Goal: Task Accomplishment & Management: Complete application form

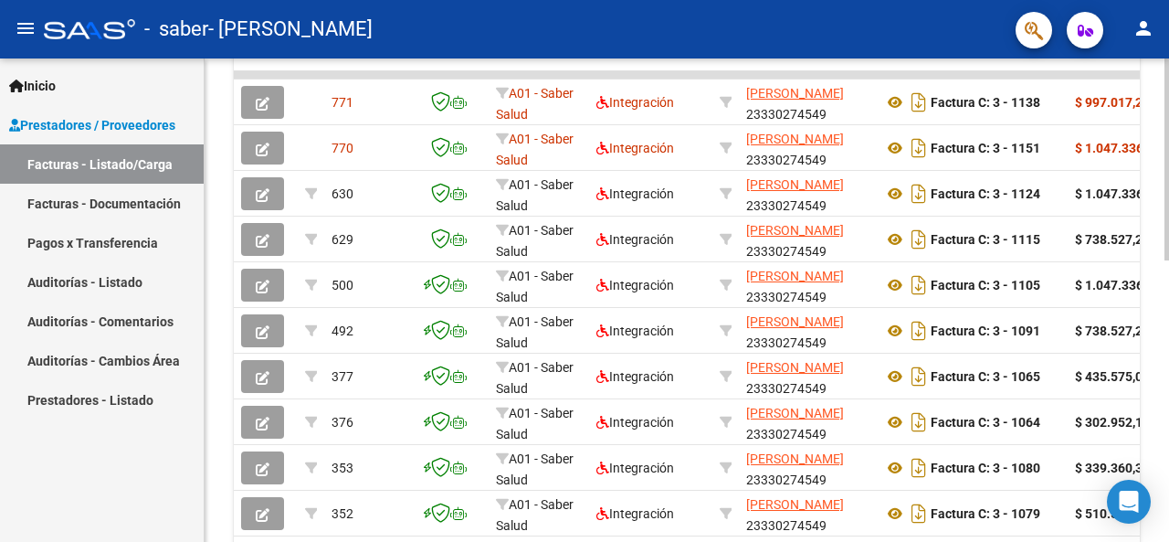
scroll to position [672, 0]
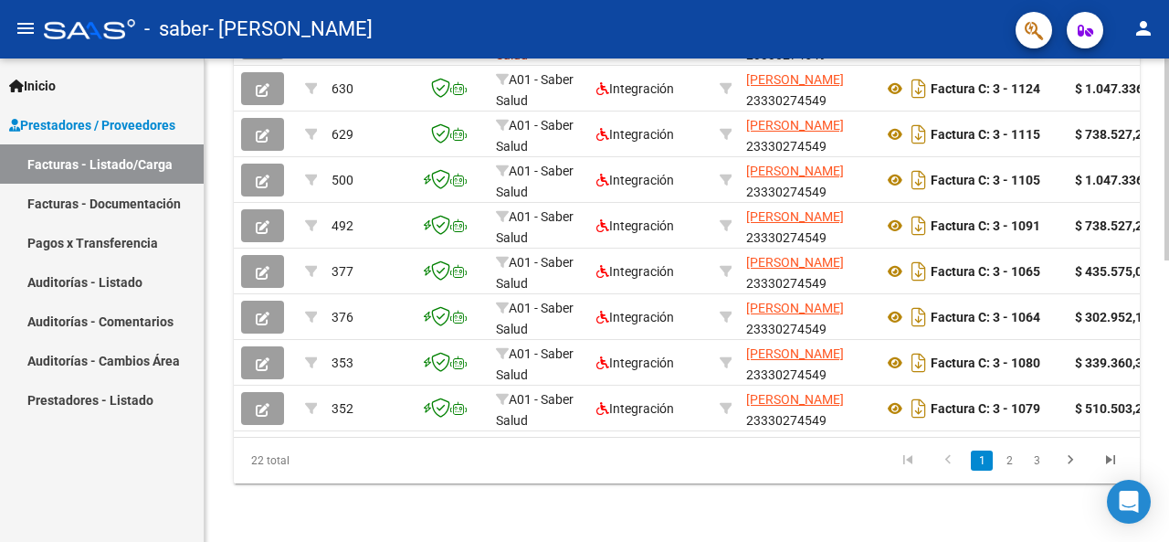
click at [1167, 508] on div at bounding box center [1166, 441] width 5 height 202
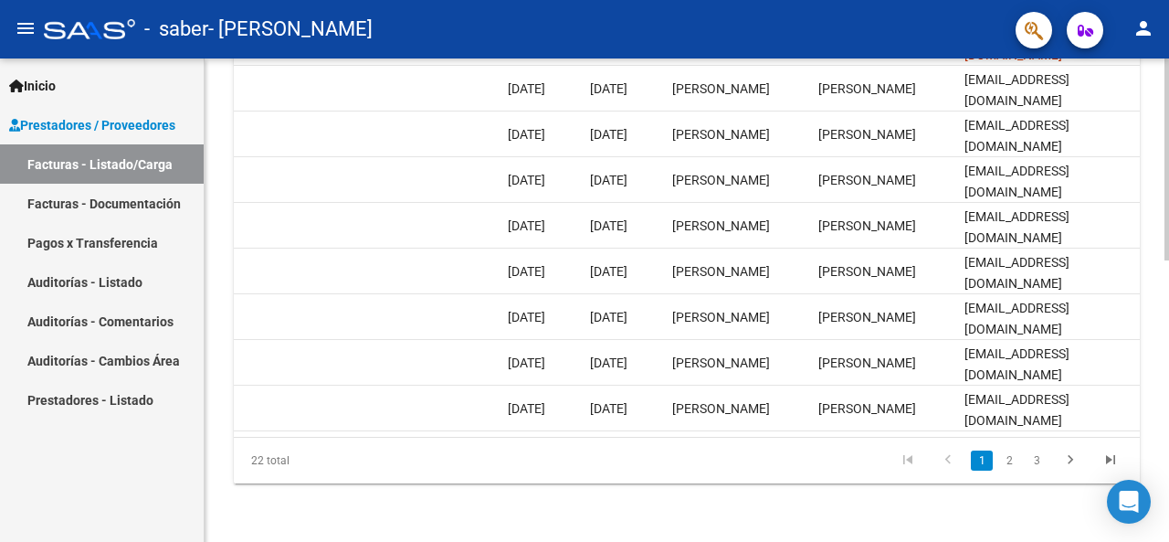
scroll to position [189, 0]
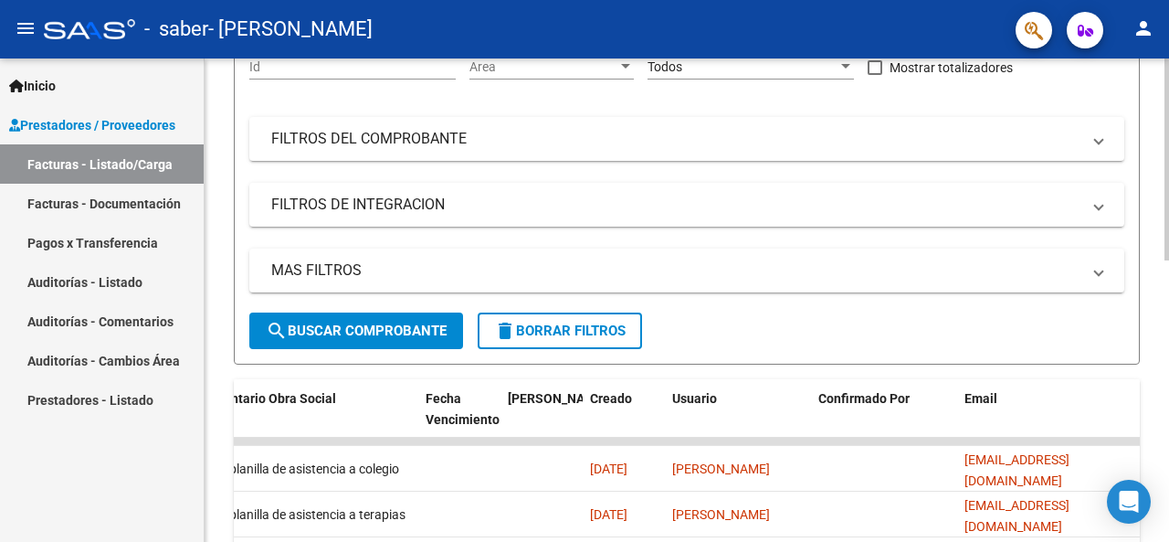
click at [1168, 269] on div at bounding box center [1166, 299] width 5 height 483
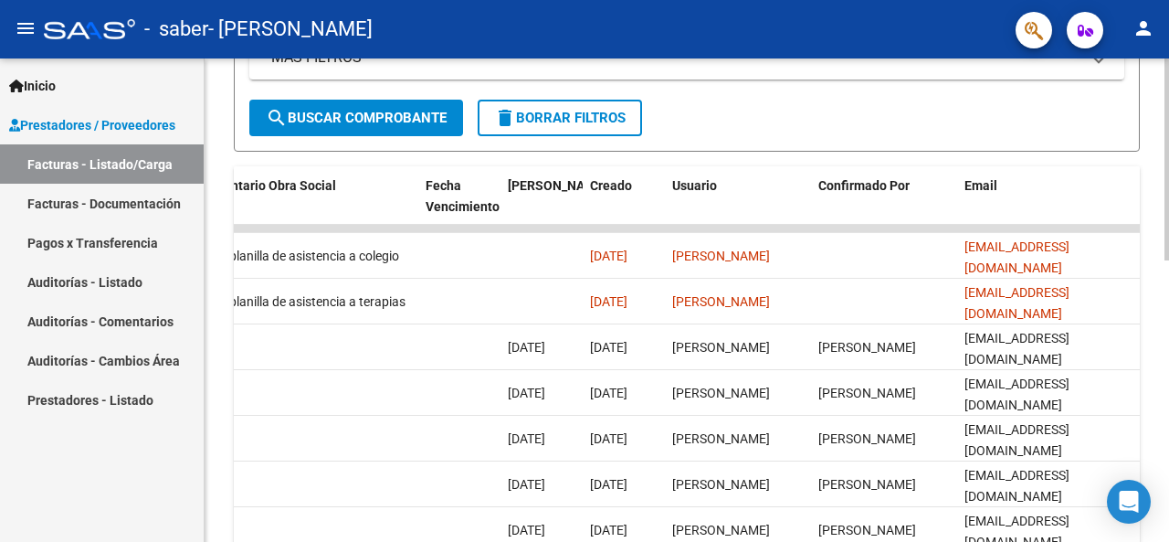
scroll to position [404, 0]
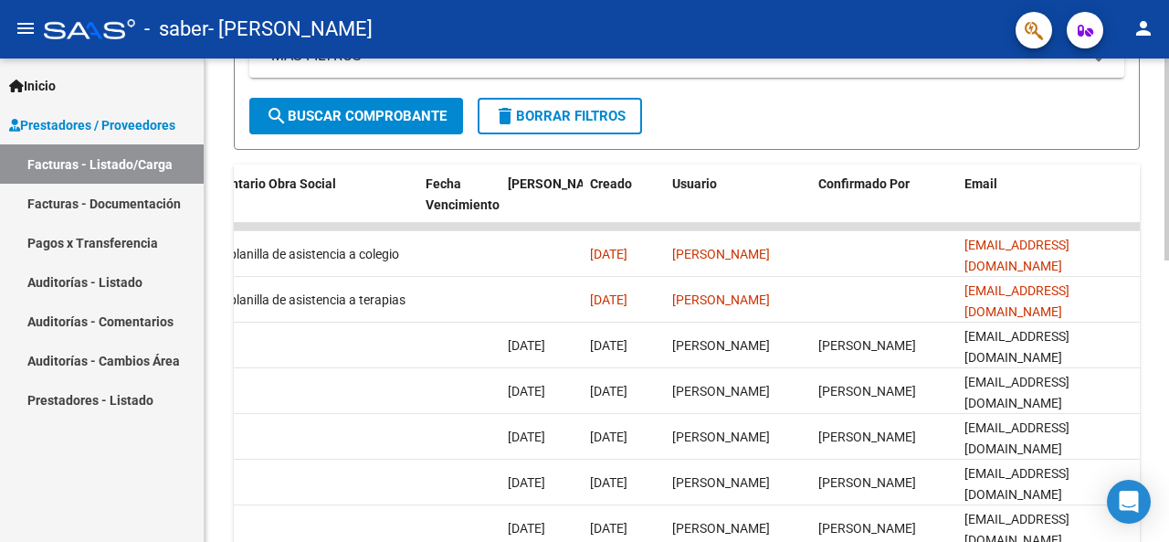
click at [1168, 300] on div at bounding box center [1166, 331] width 5 height 202
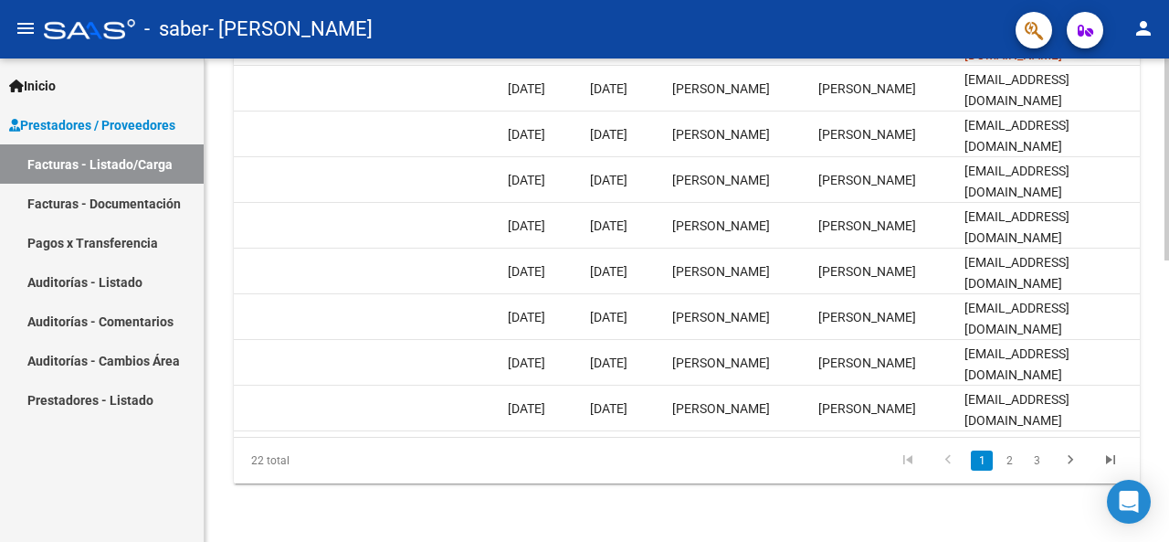
click at [1166, 410] on div at bounding box center [1166, 441] width 5 height 202
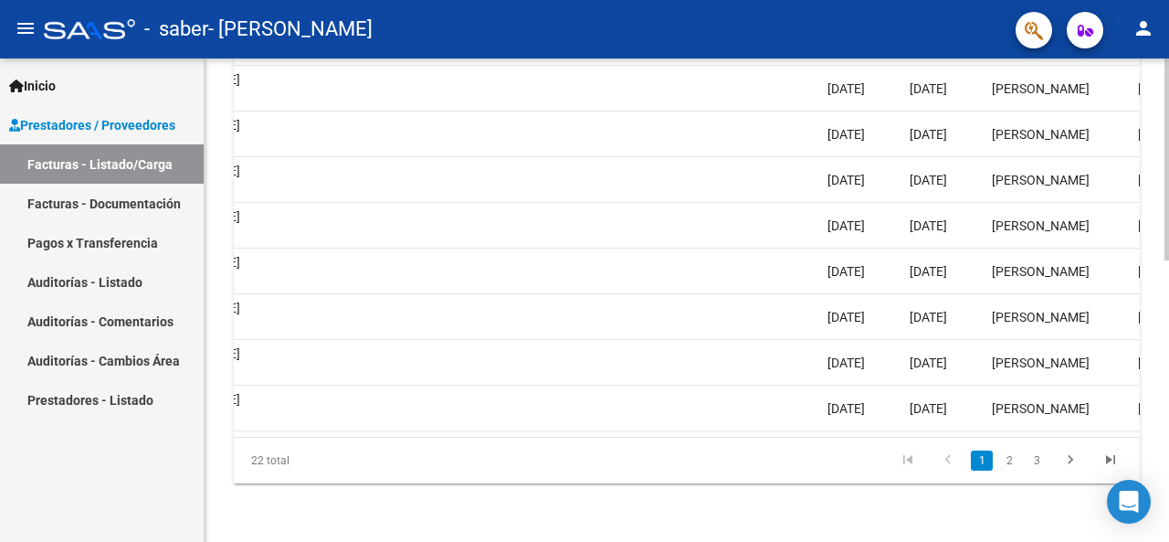
click at [1168, 435] on div at bounding box center [1166, 441] width 5 height 202
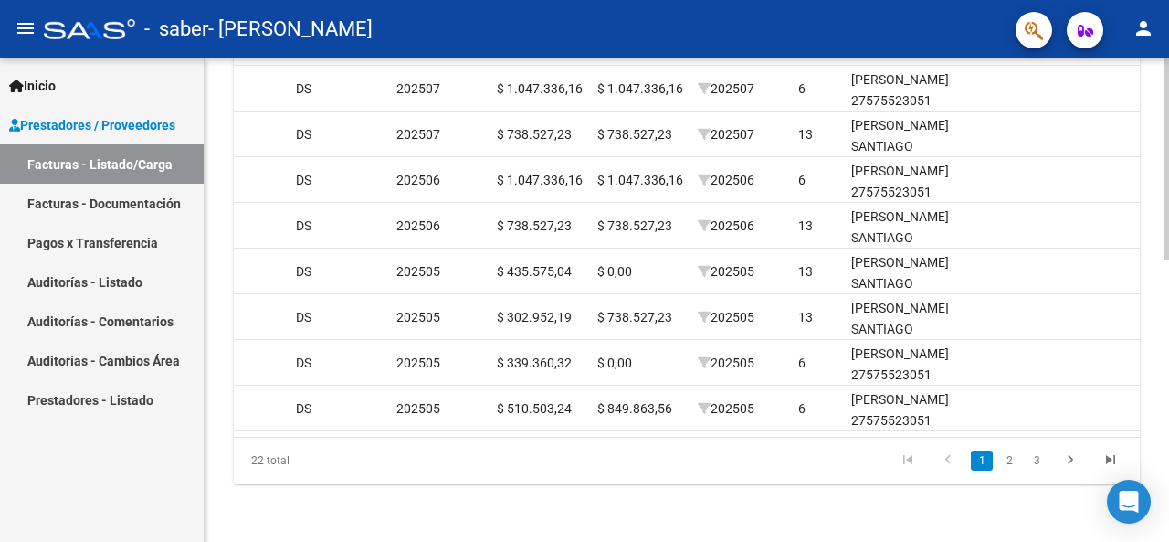
click at [1168, 392] on div at bounding box center [1166, 441] width 5 height 202
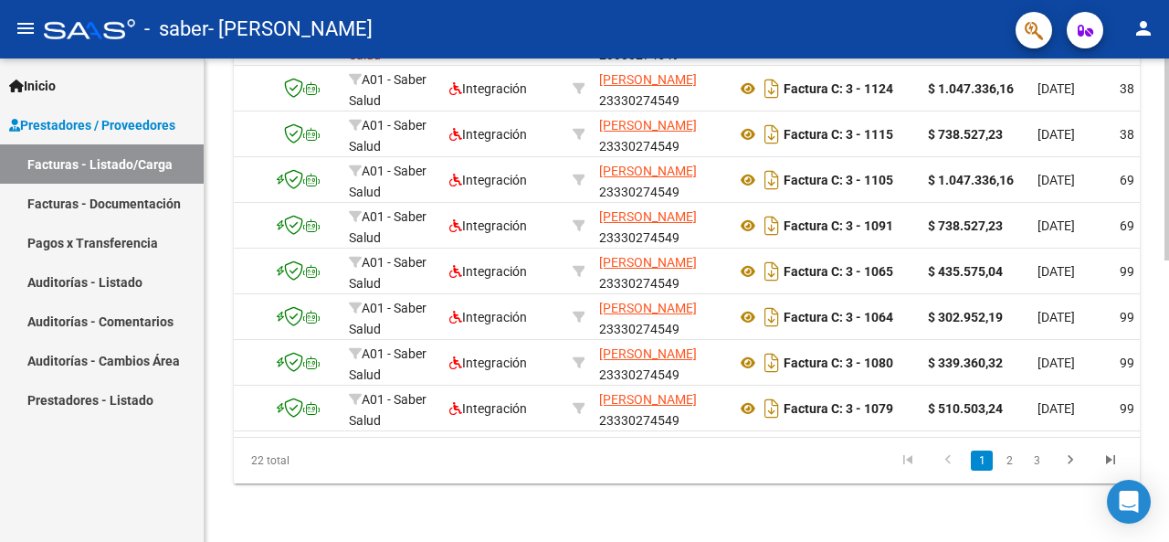
scroll to position [0, 0]
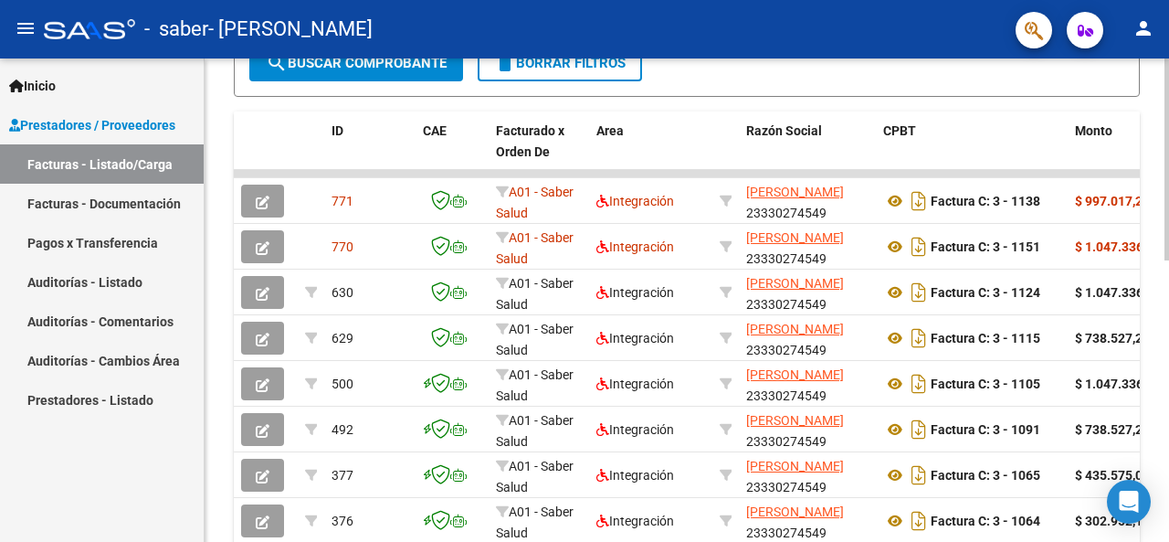
click at [1162, 291] on div "Video tutorial PRESTADORES -> Listado de CPBTs Emitidos por Prestadores / Prove…" at bounding box center [689, 173] width 969 height 1143
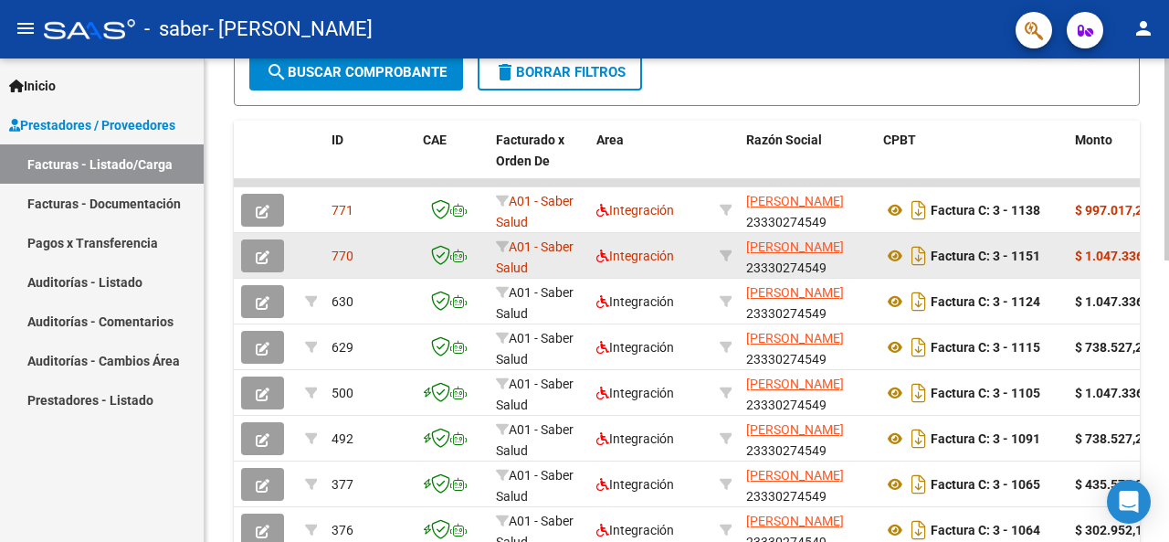
click at [402, 264] on div "770" at bounding box center [370, 256] width 77 height 21
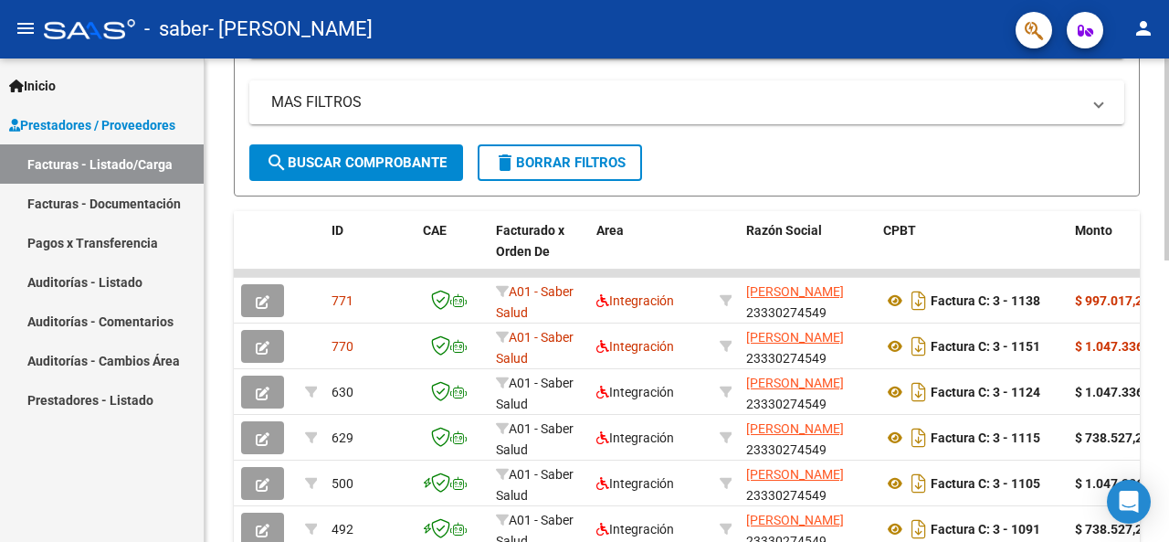
scroll to position [672, 0]
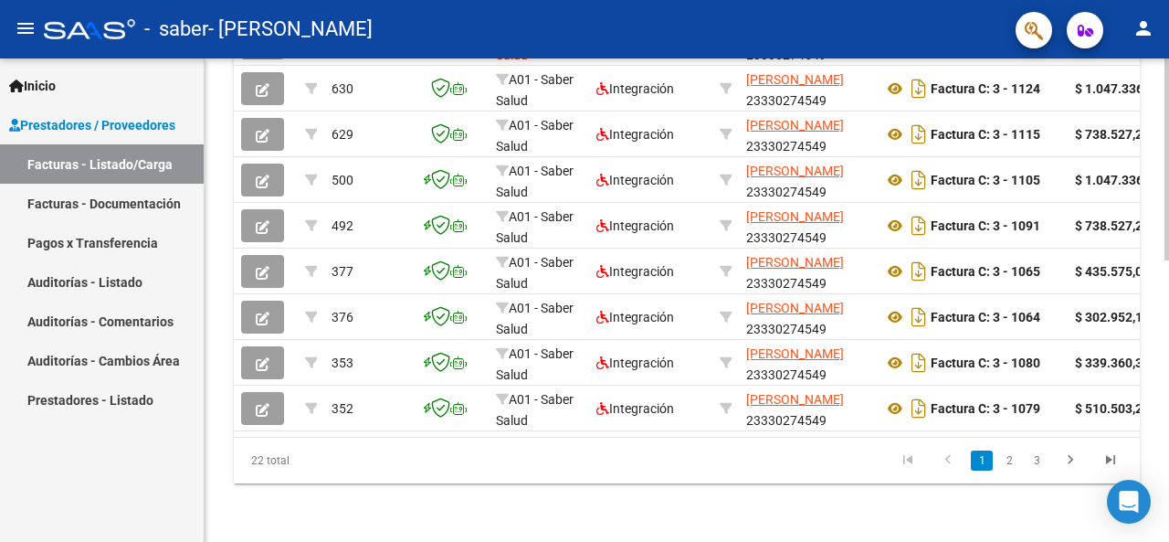
click at [1168, 541] on html "menu - saber - VARELA MARIANO JOAQUIN person Inicio Instructivos Contacto OS Pr…" at bounding box center [584, 271] width 1169 height 542
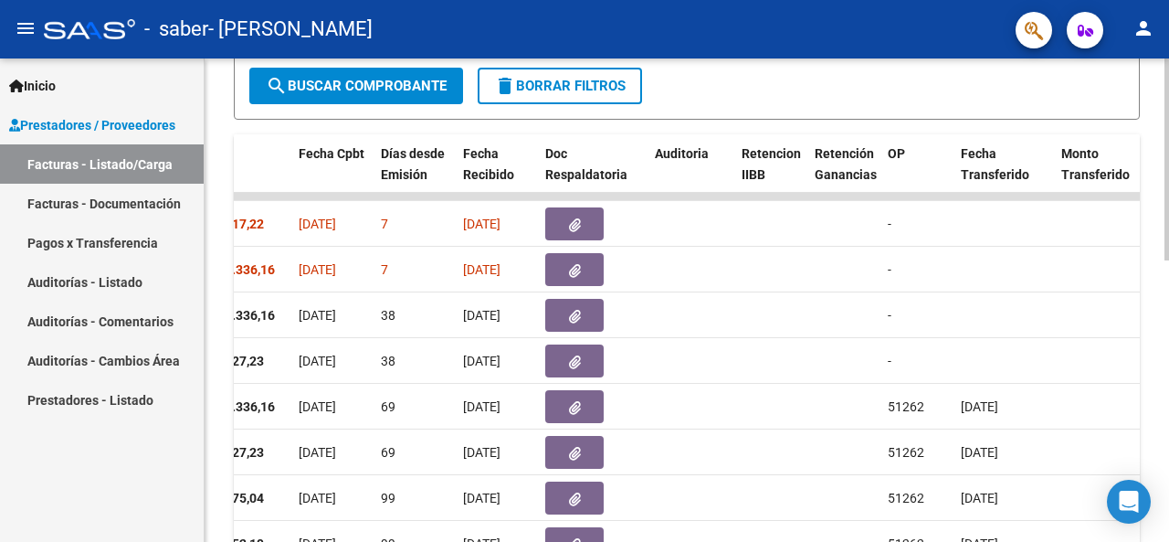
scroll to position [437, 0]
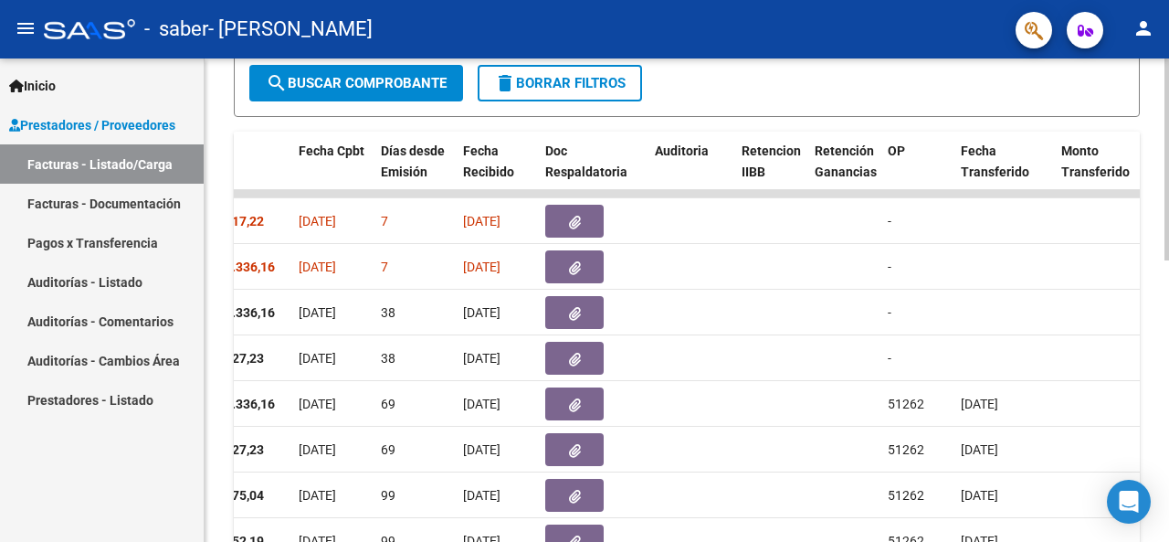
click at [1168, 319] on div at bounding box center [1166, 346] width 5 height 202
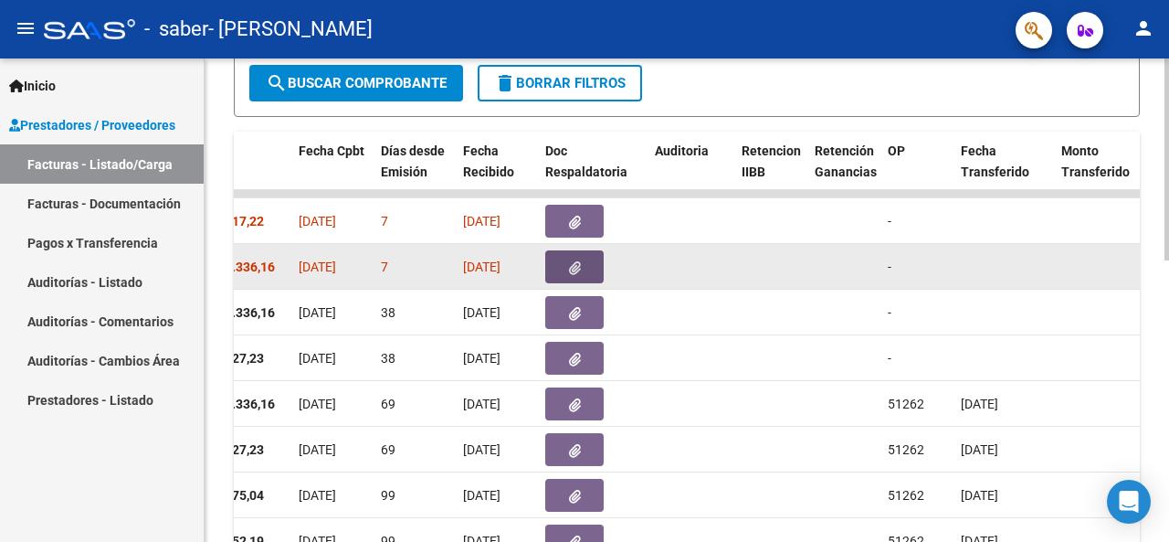
click at [561, 264] on button "button" at bounding box center [574, 266] width 58 height 33
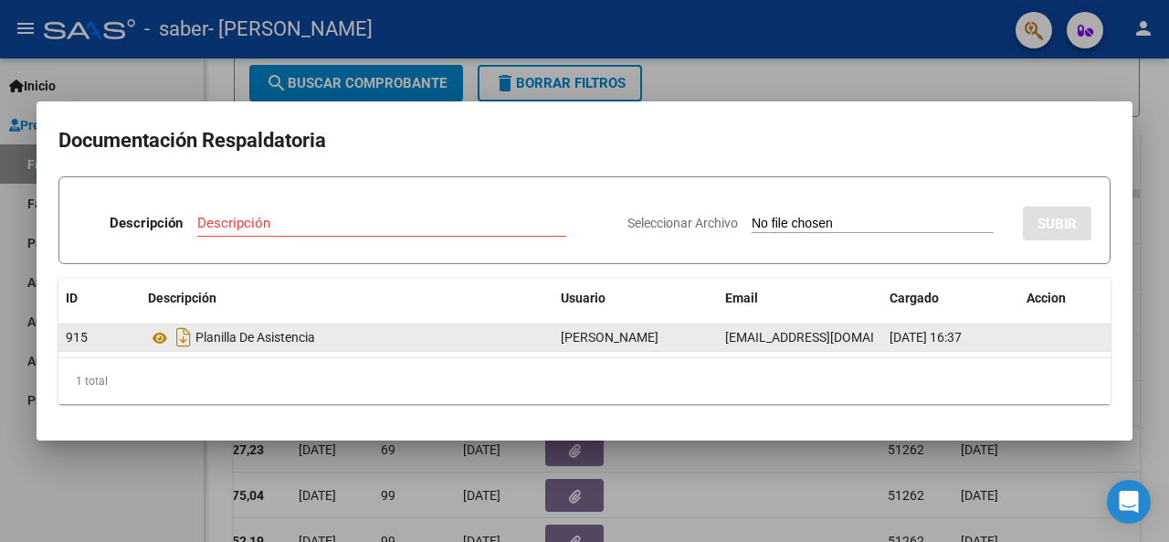
click at [282, 335] on div "Planilla De Asistencia" at bounding box center [347, 336] width 398 height 29
click at [181, 334] on icon "Descargar documento" at bounding box center [184, 336] width 24 height 29
click at [1043, 90] on div at bounding box center [584, 271] width 1169 height 542
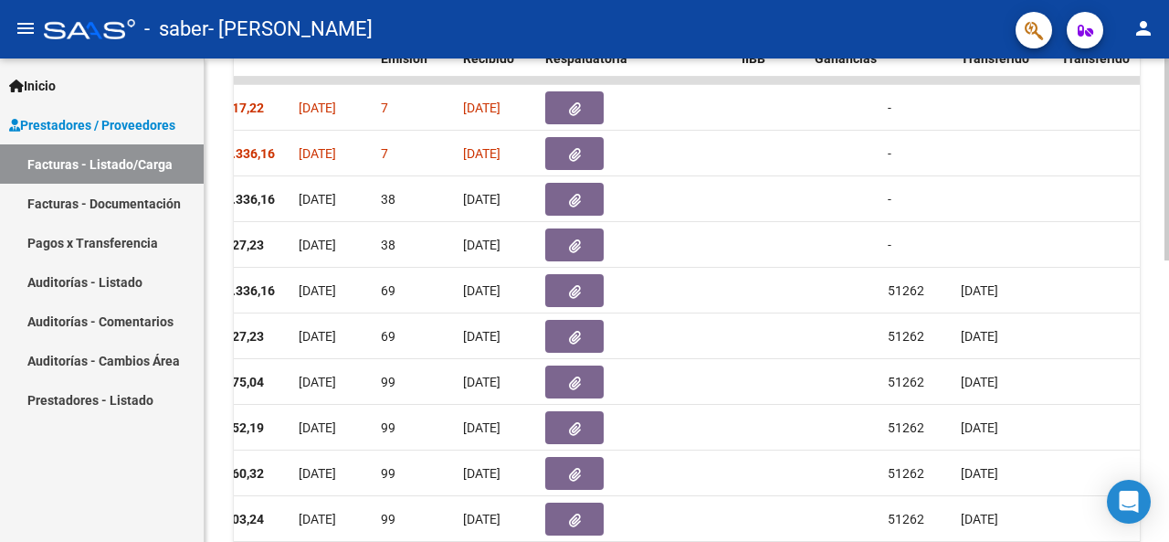
scroll to position [597, 0]
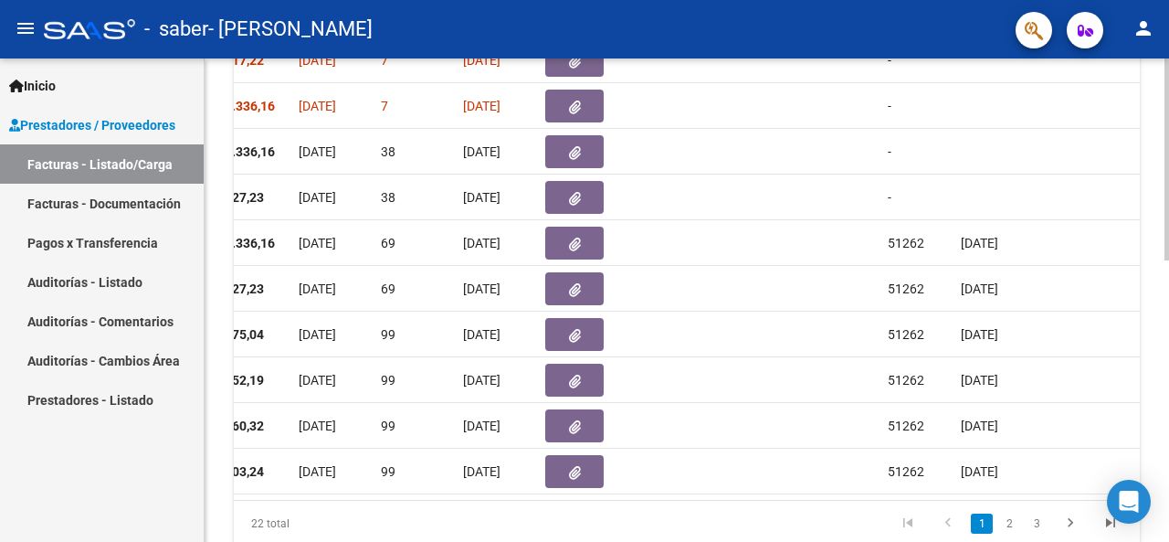
click at [1168, 366] on div at bounding box center [1166, 414] width 5 height 202
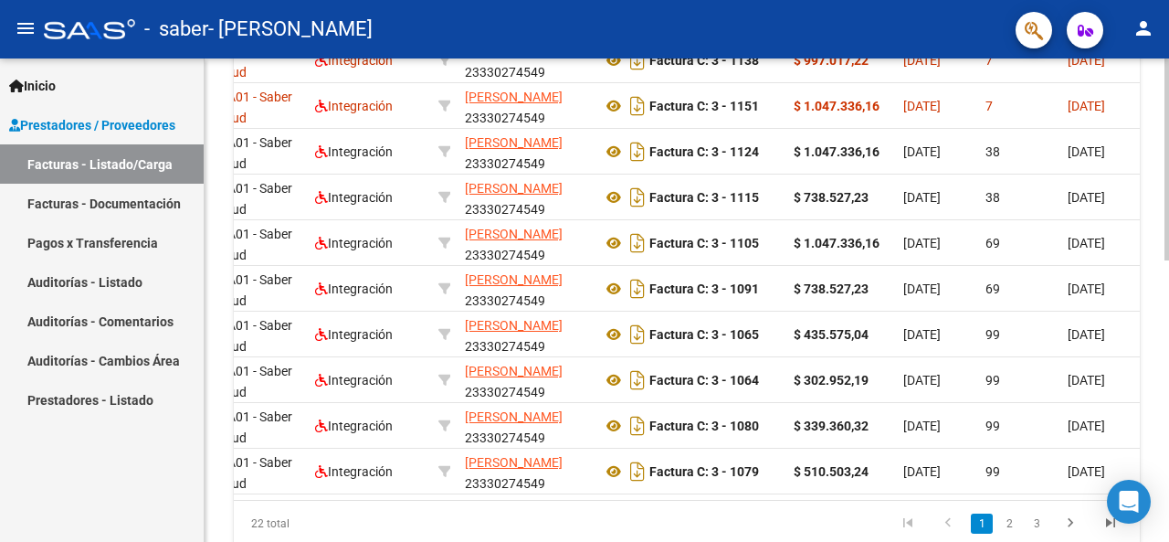
scroll to position [0, 260]
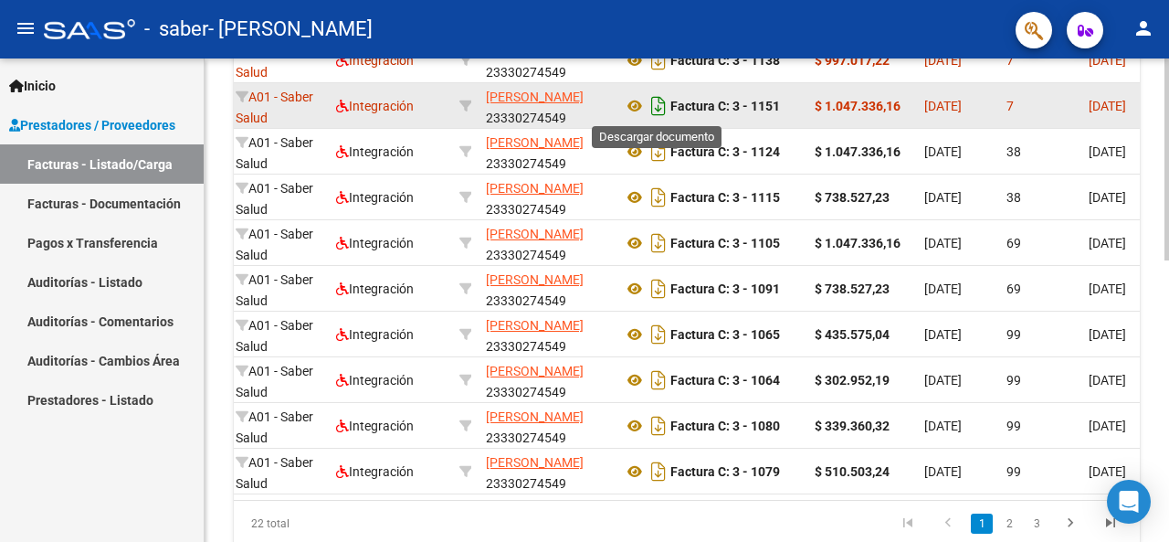
click at [658, 107] on icon "Descargar documento" at bounding box center [659, 105] width 24 height 29
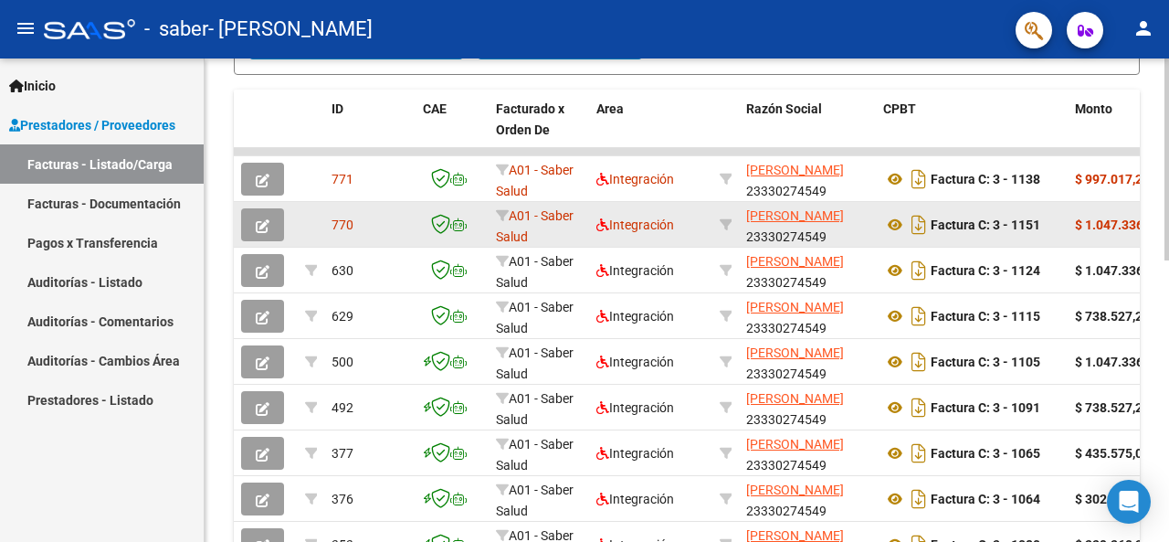
scroll to position [477, 0]
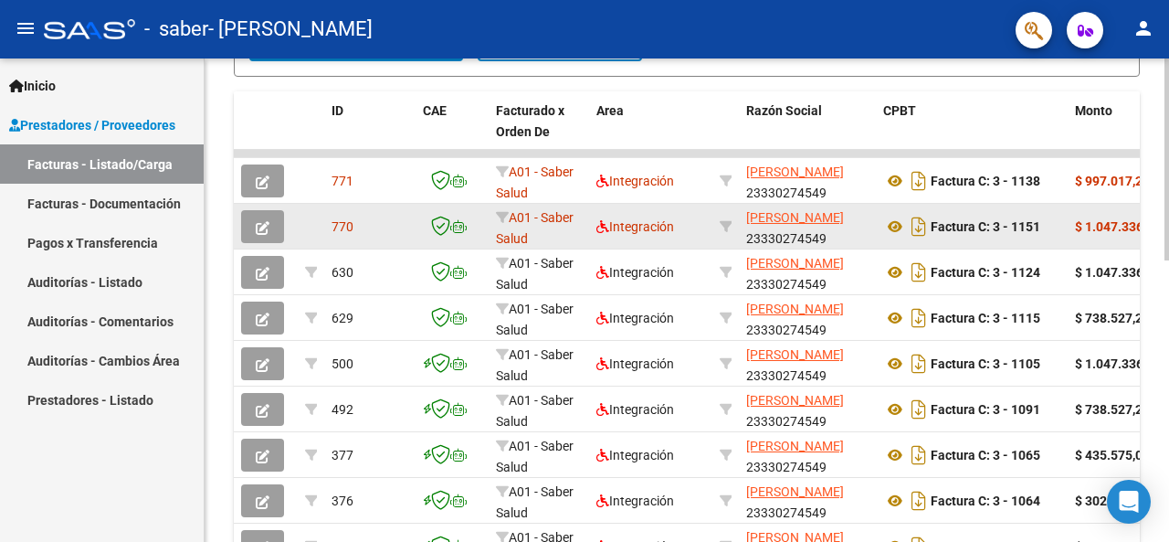
click at [1168, 297] on div at bounding box center [1166, 362] width 5 height 202
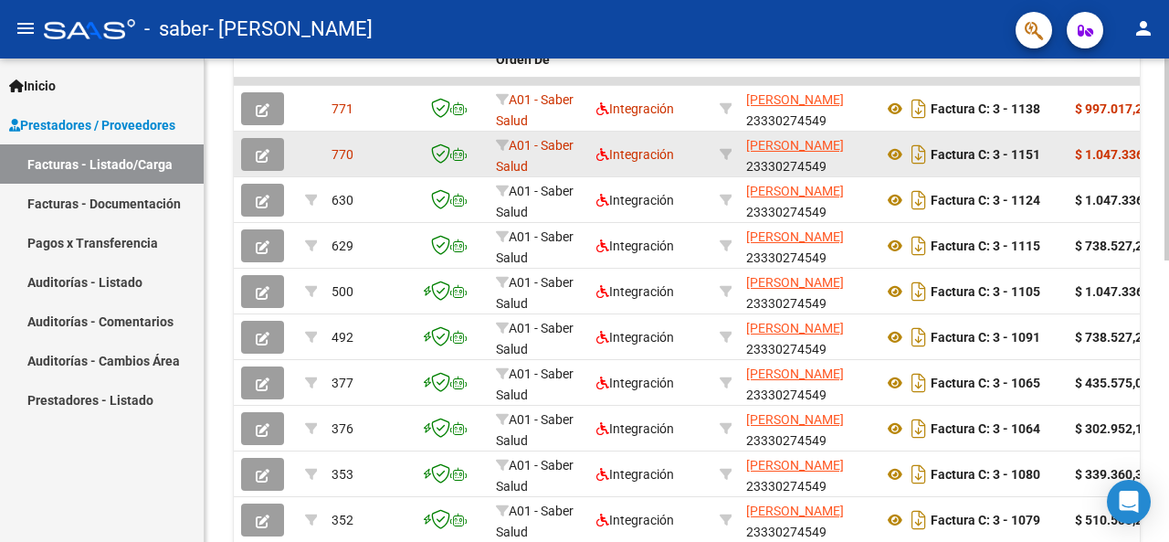
click at [1168, 369] on div at bounding box center [1166, 393] width 5 height 202
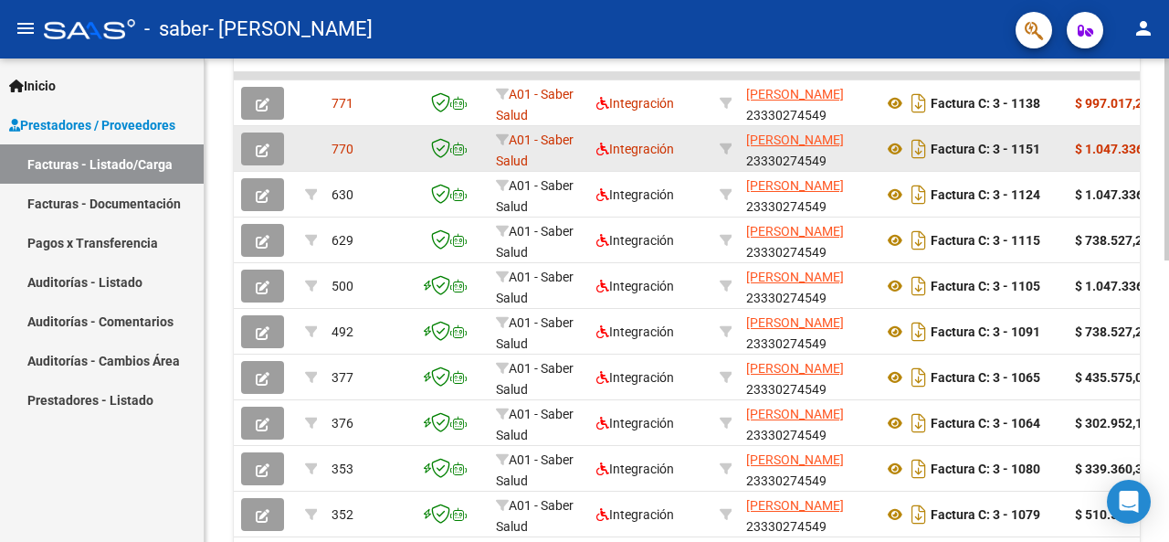
scroll to position [672, 0]
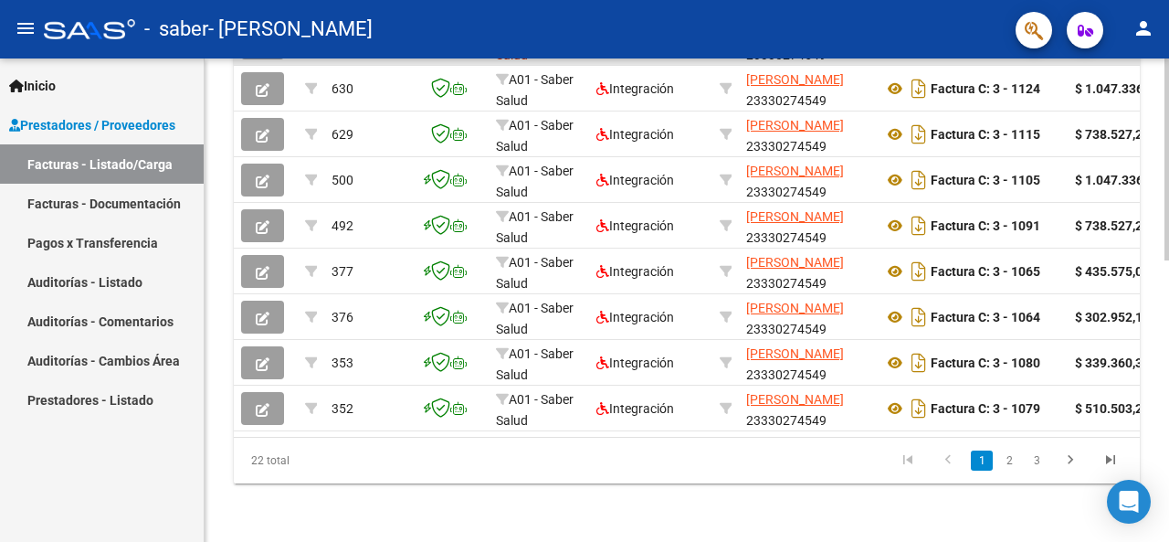
click at [1167, 438] on div at bounding box center [1166, 441] width 5 height 202
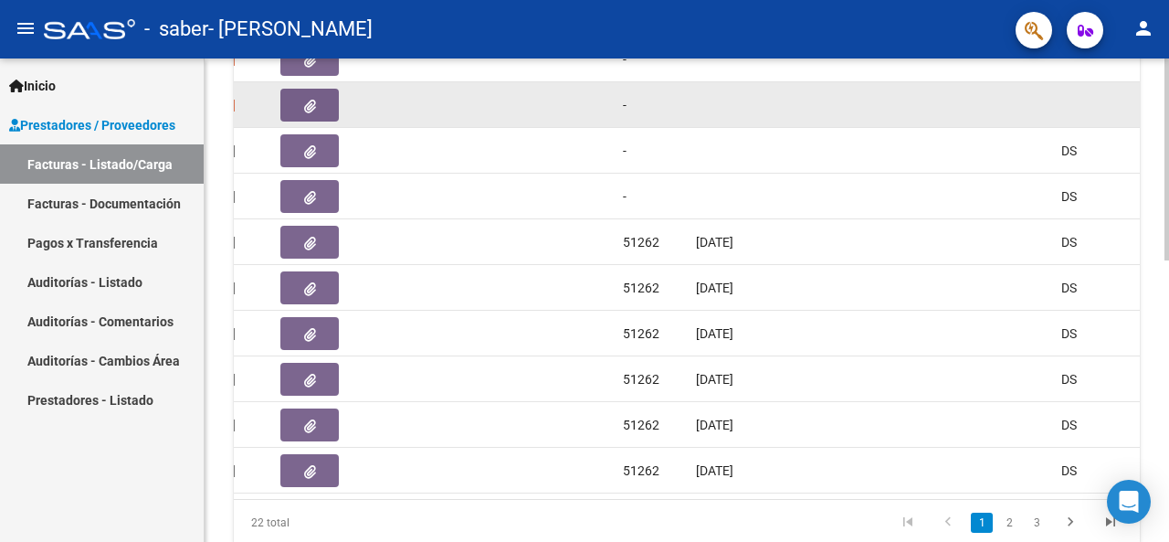
scroll to position [601, 0]
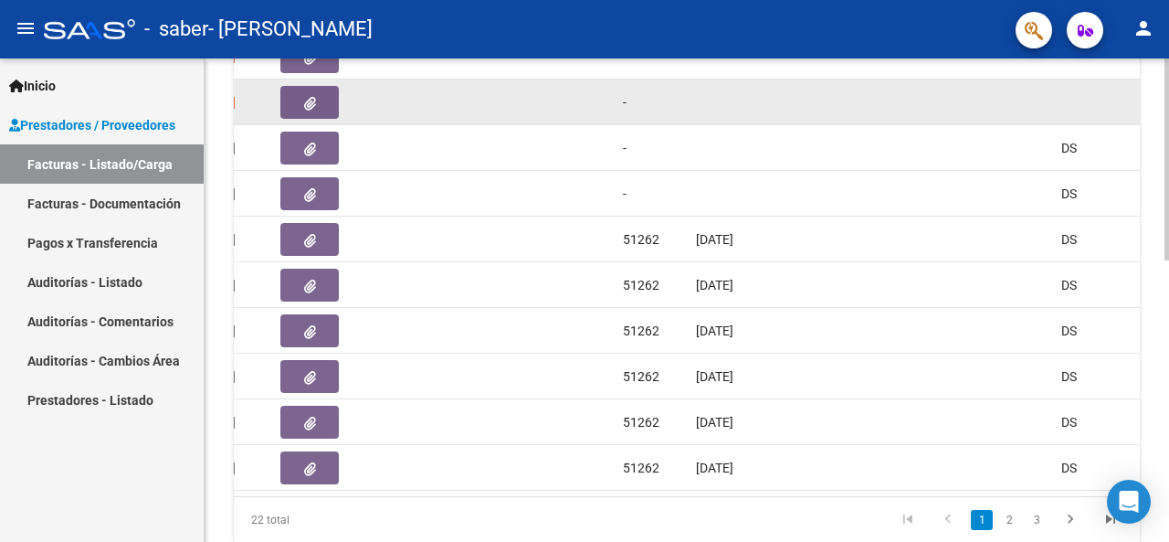
click at [1168, 363] on div at bounding box center [1166, 415] width 5 height 202
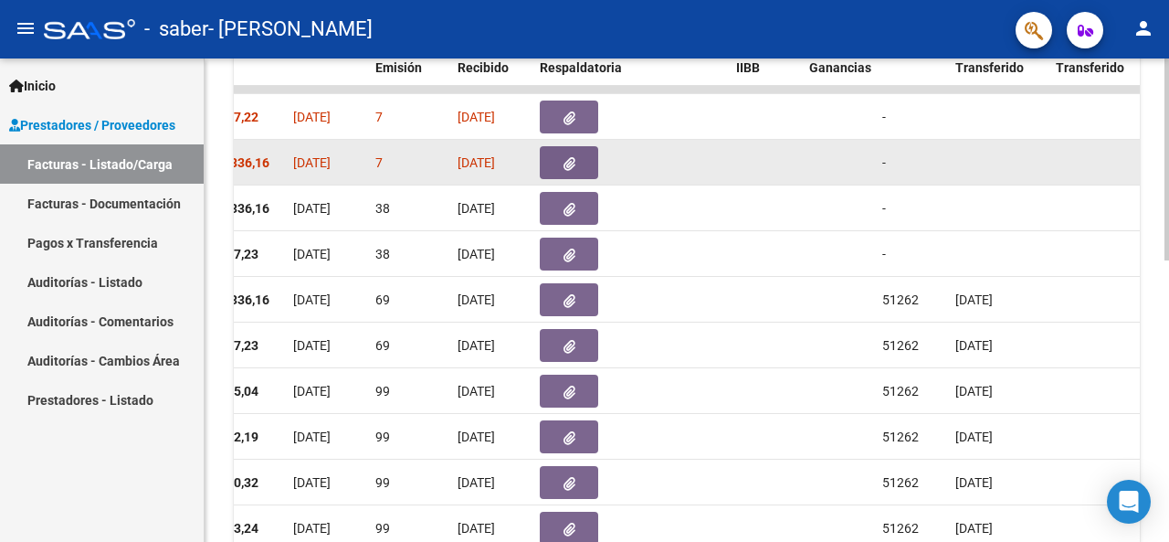
scroll to position [549, 0]
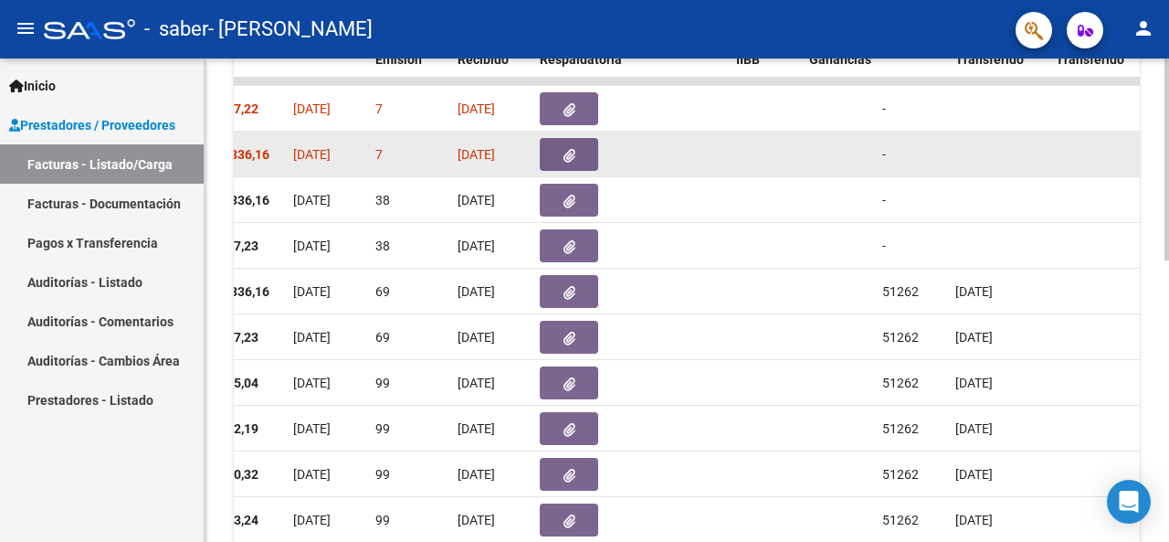
click at [1164, 342] on div at bounding box center [1166, 393] width 5 height 202
click at [572, 156] on icon "button" at bounding box center [569, 156] width 12 height 14
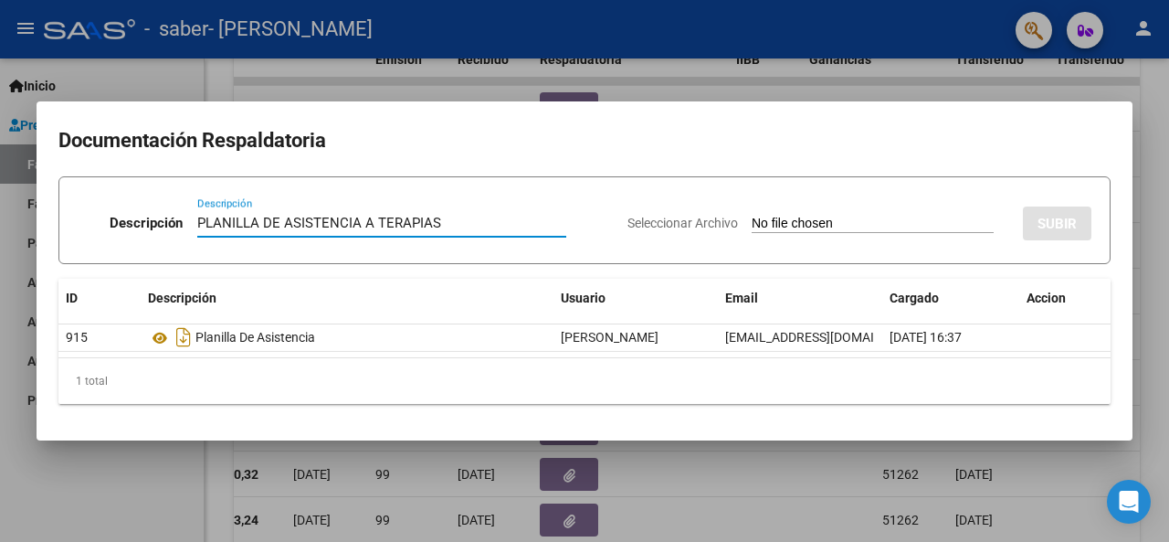
type input "PLANILLA DE ASISTENCIA A TERAPIAS"
click at [752, 226] on input "Seleccionar Archivo" at bounding box center [873, 224] width 242 height 17
type input "C:\fakepath\PLANILLA DE ASISTENCIA. AGOSTO 2025. LUZ AYALA. TERAPIAS.PDF"
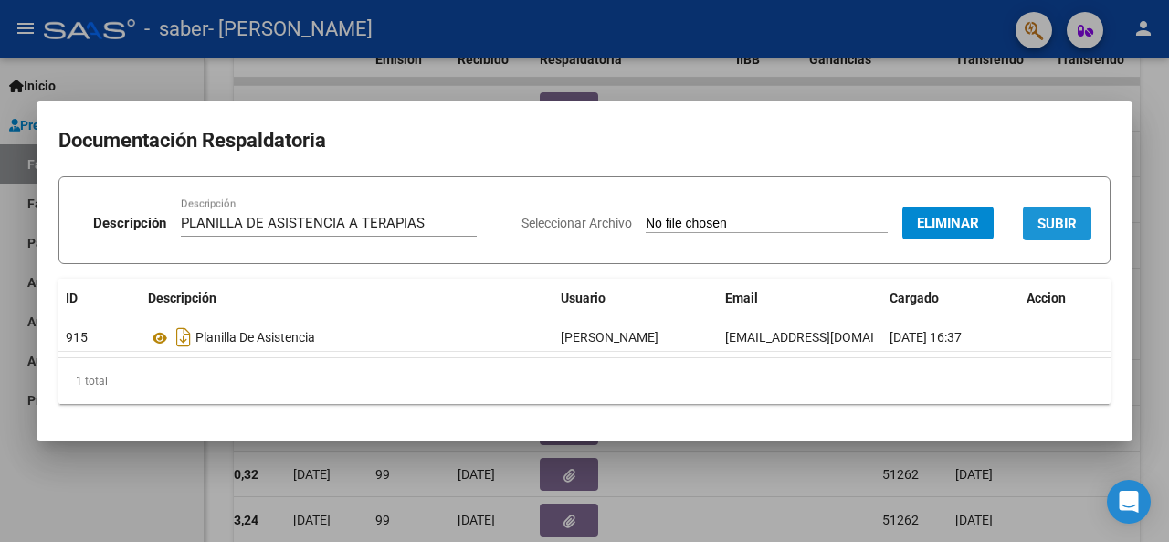
click at [1065, 216] on span "SUBIR" at bounding box center [1056, 224] width 39 height 16
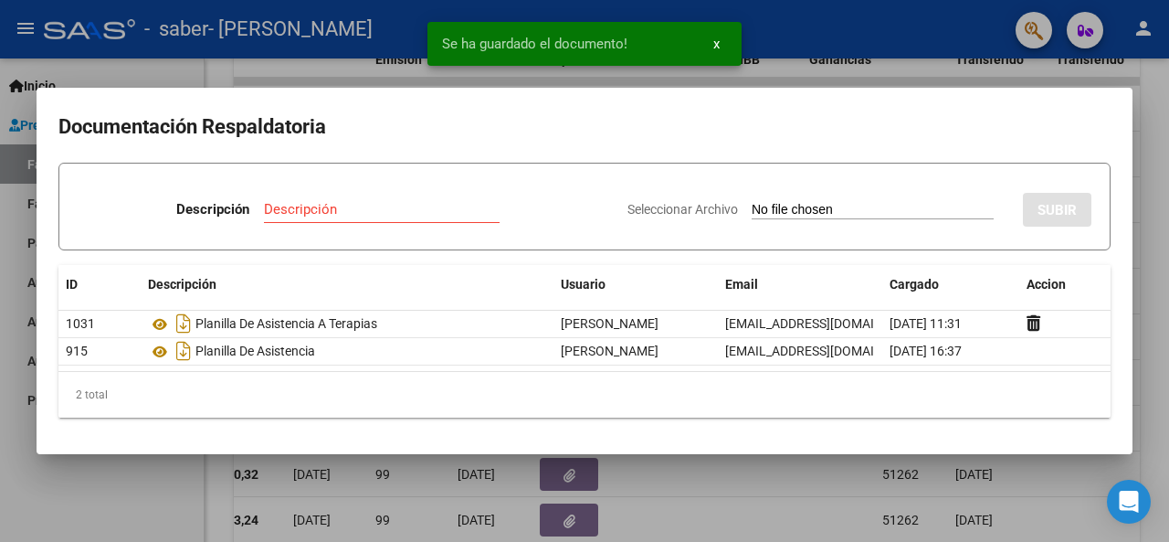
click at [1160, 174] on div at bounding box center [584, 271] width 1169 height 542
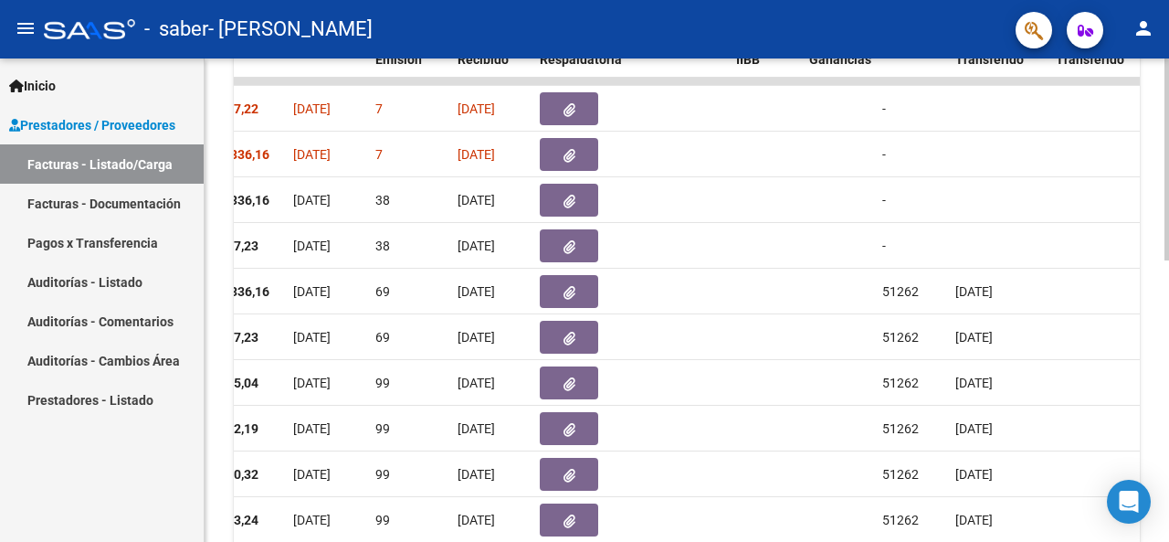
scroll to position [672, 0]
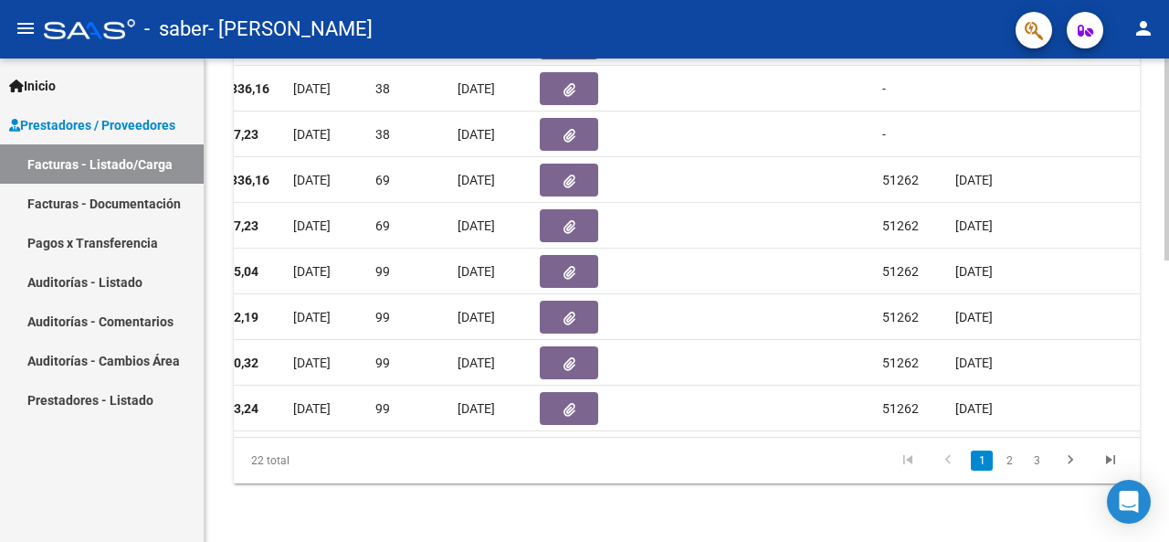
click at [1168, 428] on div at bounding box center [1166, 441] width 5 height 202
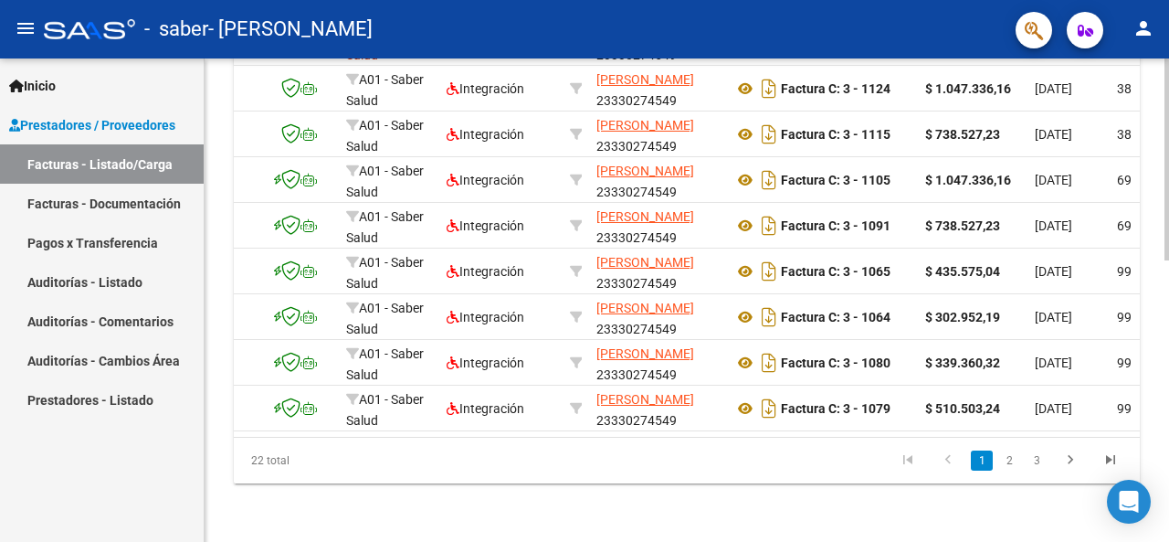
scroll to position [0, 110]
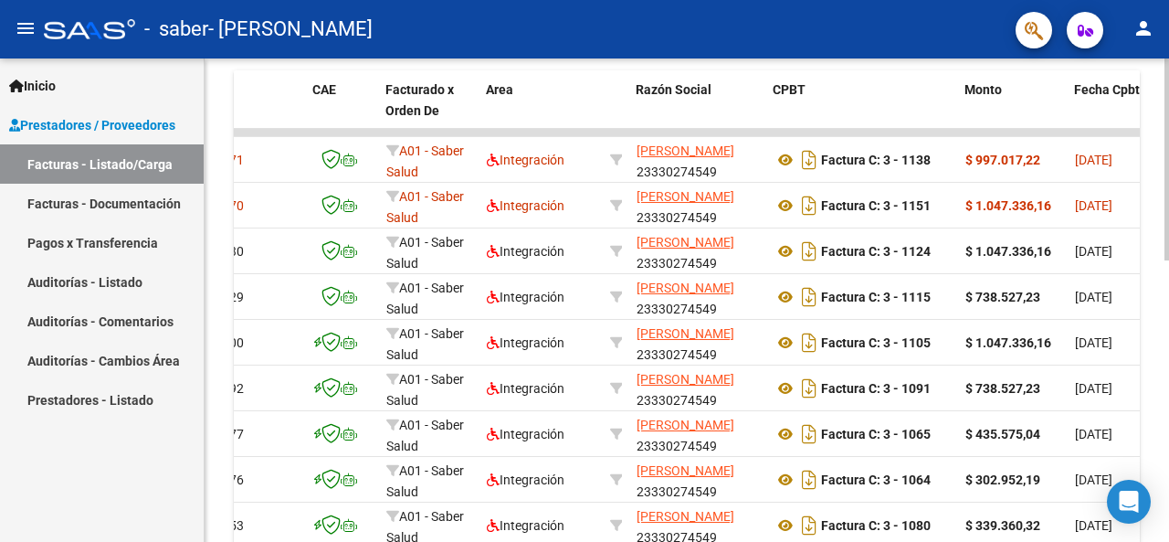
click at [1168, 308] on div at bounding box center [1166, 371] width 5 height 202
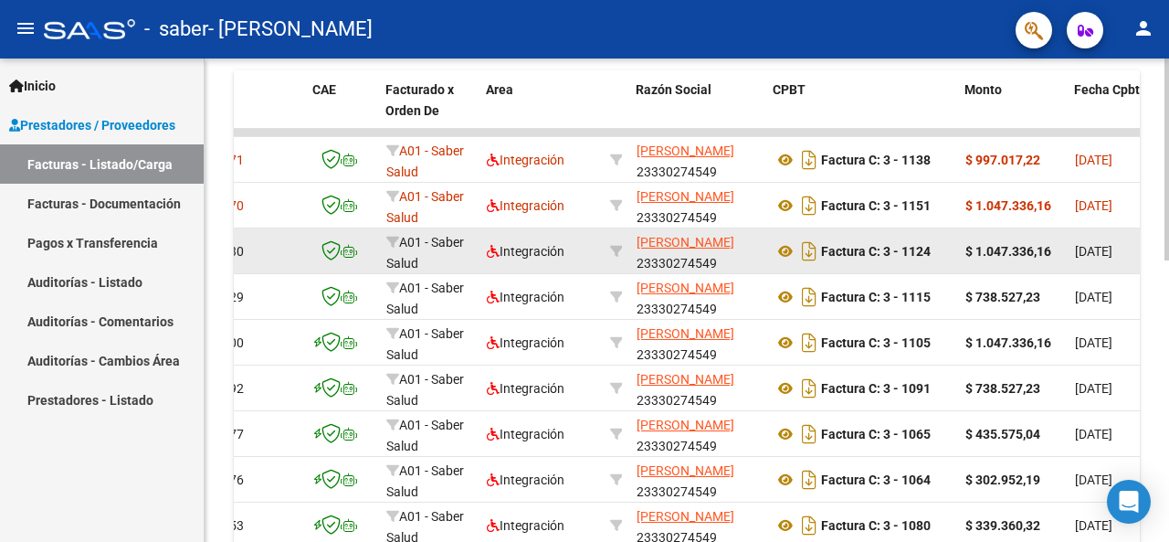
scroll to position [492, 0]
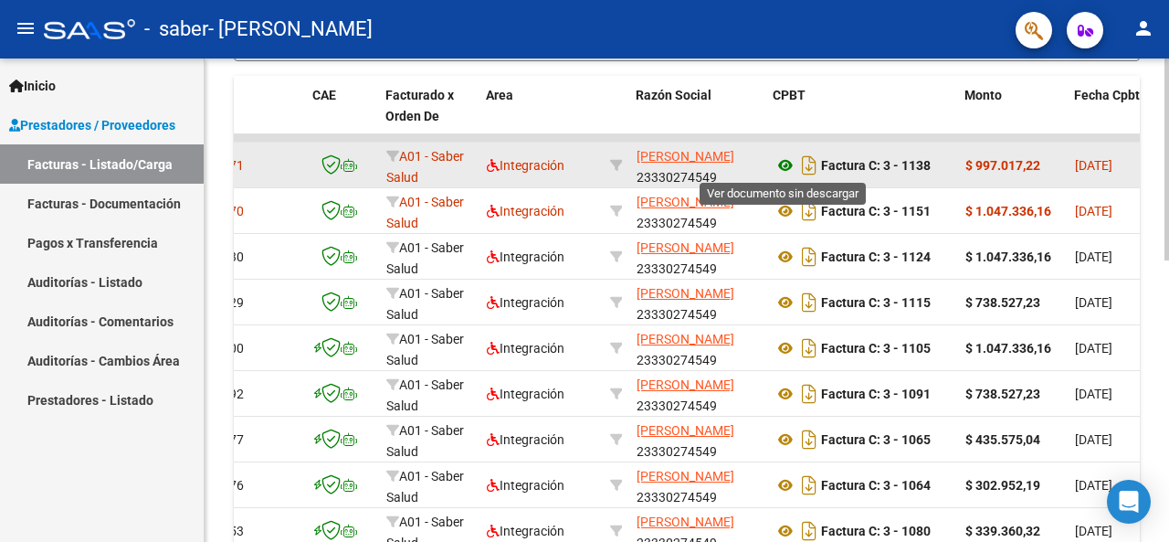
click at [785, 164] on icon at bounding box center [786, 165] width 24 height 22
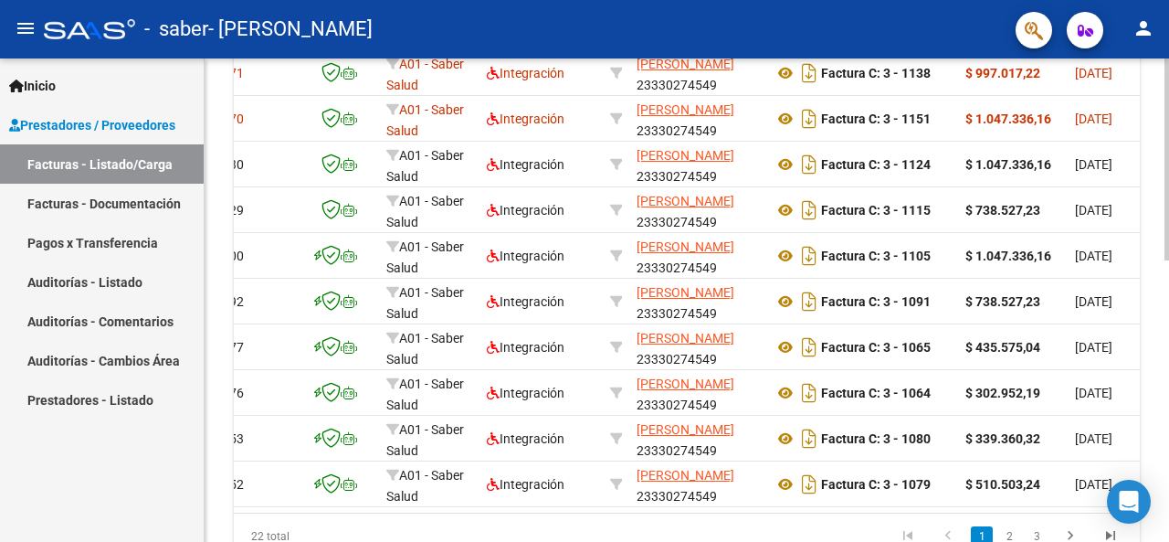
click at [1167, 372] on div at bounding box center [1166, 409] width 5 height 202
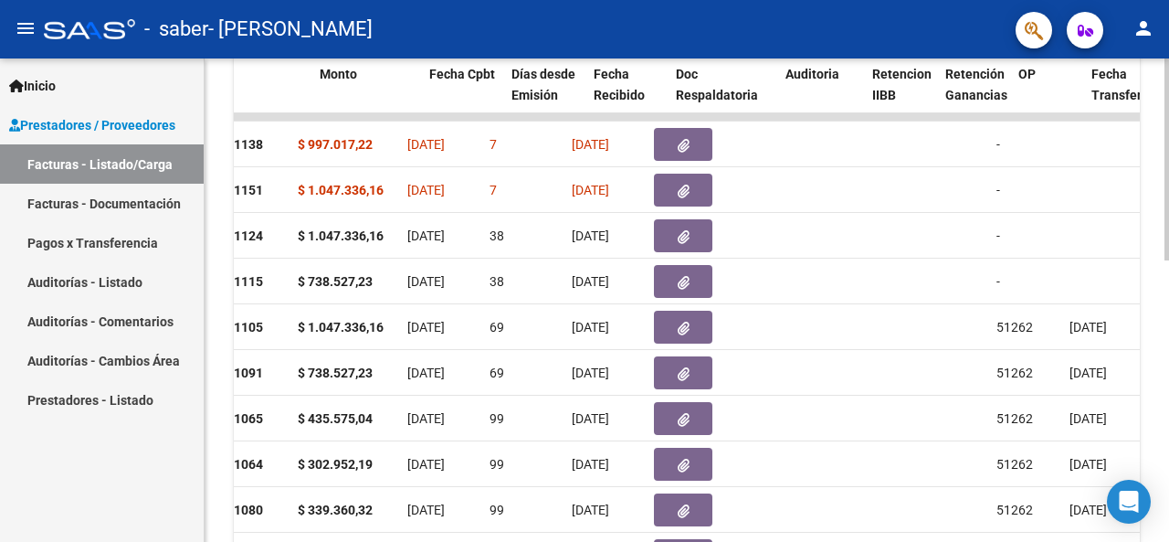
scroll to position [0, 754]
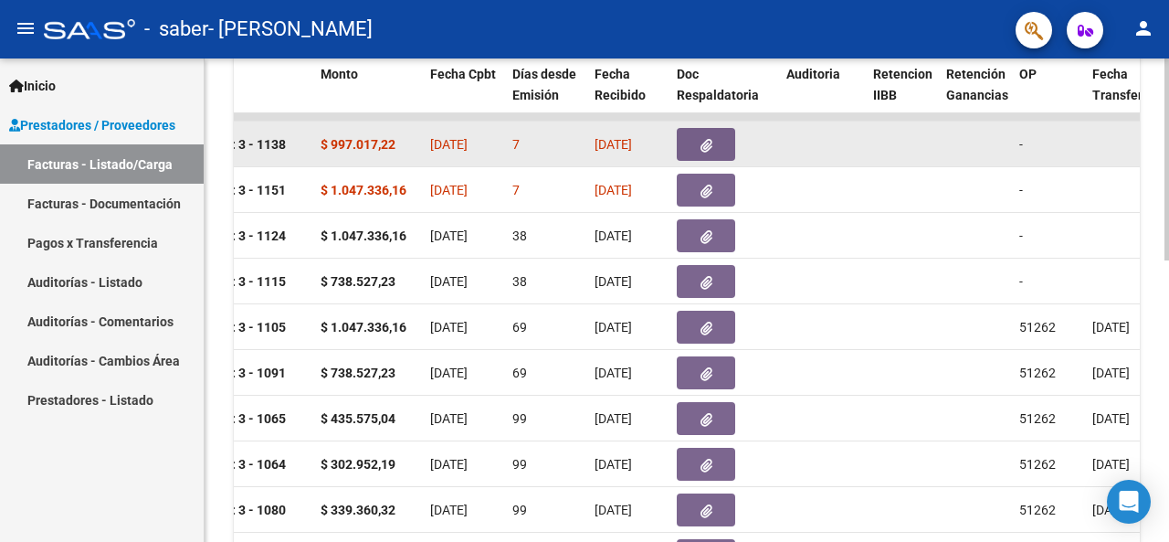
click at [701, 146] on icon "button" at bounding box center [706, 146] width 12 height 14
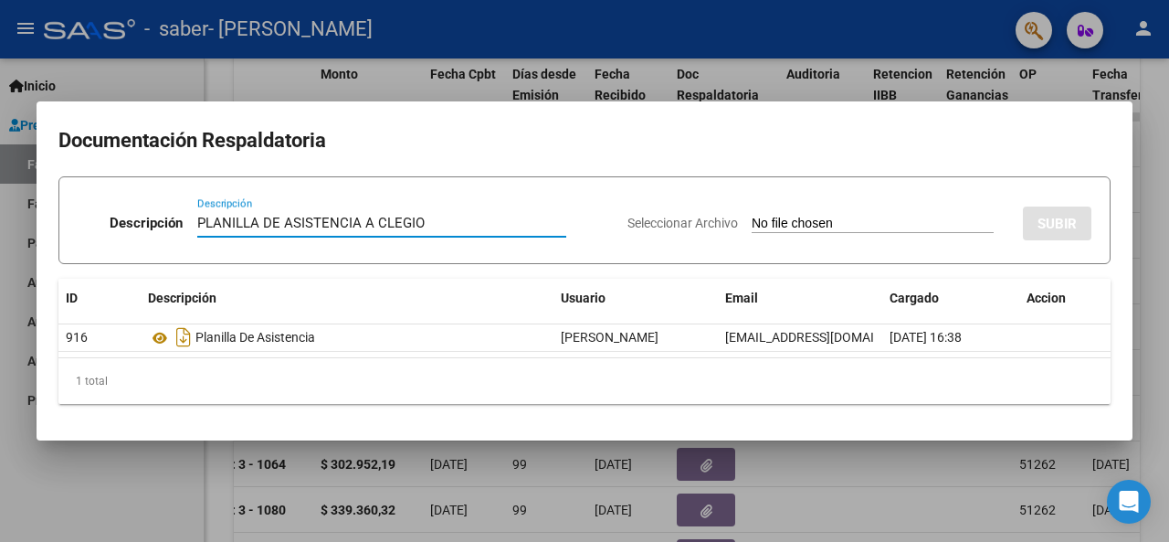
type input "PLANILLA DE ASISTENCIA A CLEGIO"
click at [763, 215] on app-file-uploader "Seleccionar Archivo" at bounding box center [817, 223] width 381 height 16
click at [675, 220] on span "Seleccionar Archivo" at bounding box center [682, 223] width 111 height 15
click at [752, 220] on input "Seleccionar Archivo" at bounding box center [873, 224] width 242 height 17
type input "C:\fakepath\PLANILLA DE ASISTENCIA. AGOSTO 2025. SANTIAGO DE LUIS. ESCUELA.PDF"
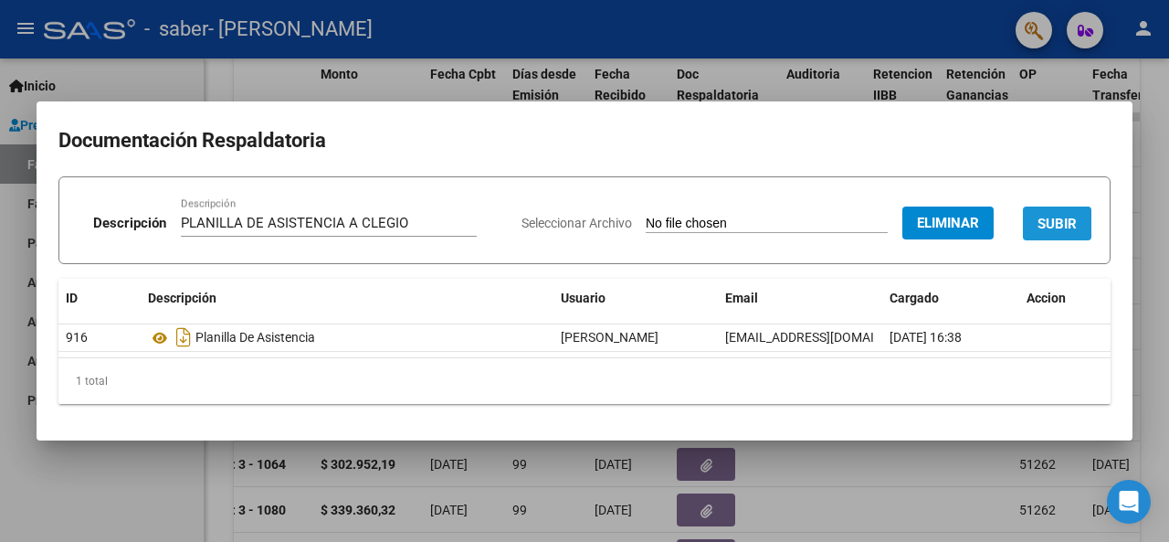
click at [1056, 216] on span "SUBIR" at bounding box center [1056, 224] width 39 height 16
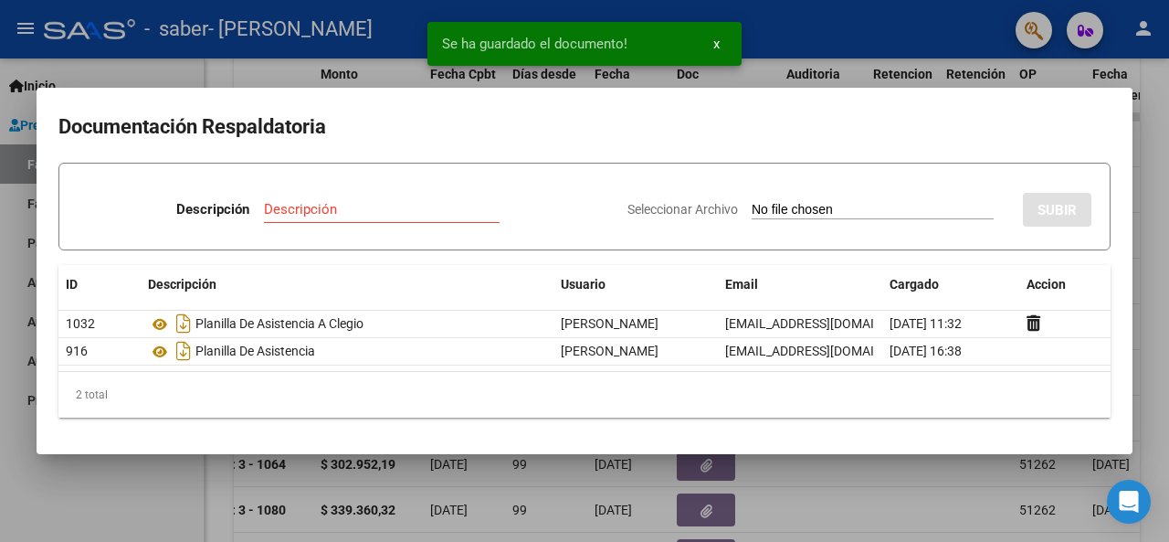
click at [1164, 196] on div at bounding box center [584, 271] width 1169 height 542
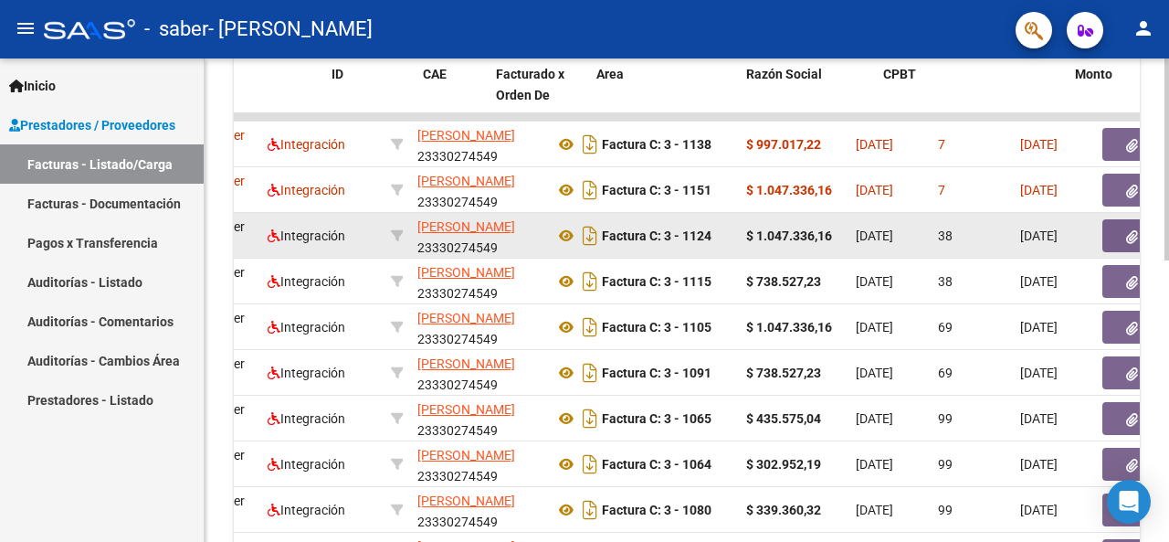
scroll to position [0, 0]
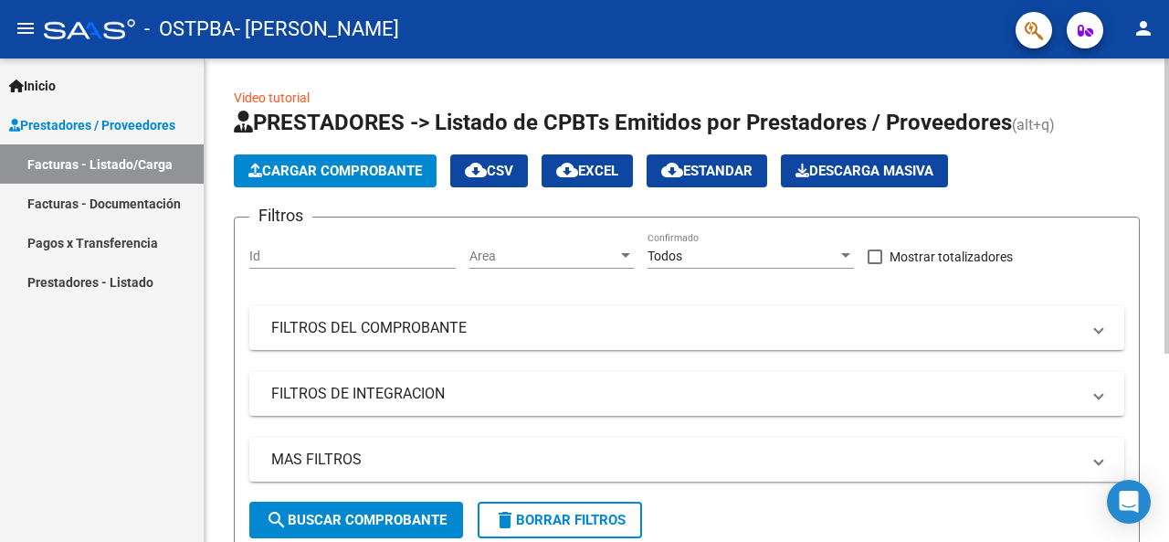
click at [1050, 171] on div "Cargar Comprobante cloud_download CSV cloud_download EXCEL cloud_download Estan…" at bounding box center [687, 170] width 906 height 33
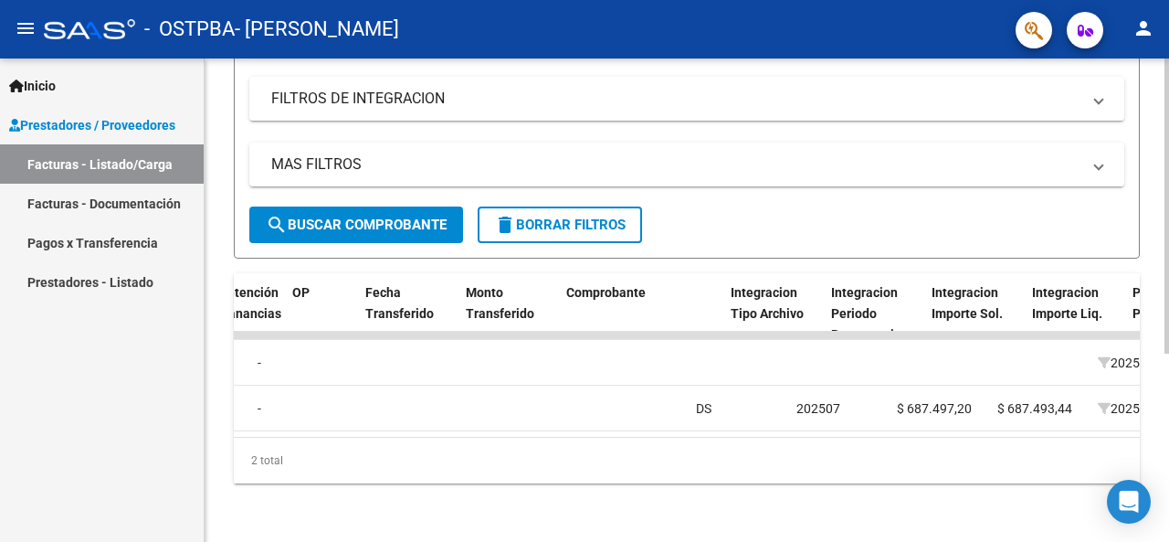
scroll to position [0, 1524]
